Goal: Find specific page/section: Find specific page/section

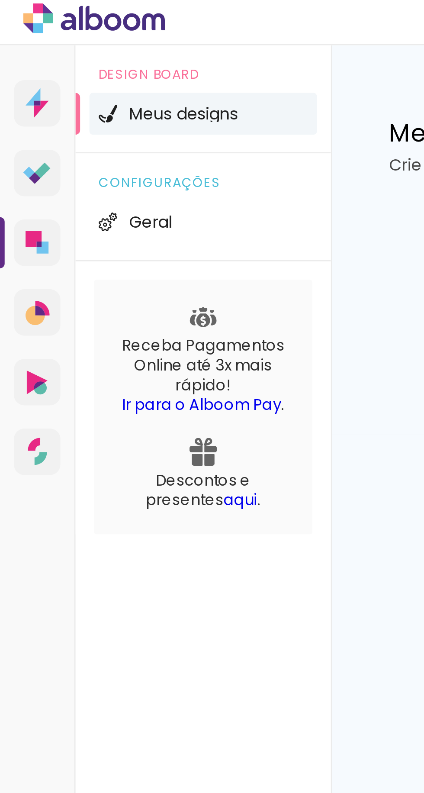
click at [15, 119] on icon at bounding box center [14, 117] width 3 height 3
click at [13, 152] on link "Alboom AR Realidade Aumentada" at bounding box center [13, 144] width 17 height 17
